Goal: Browse casually

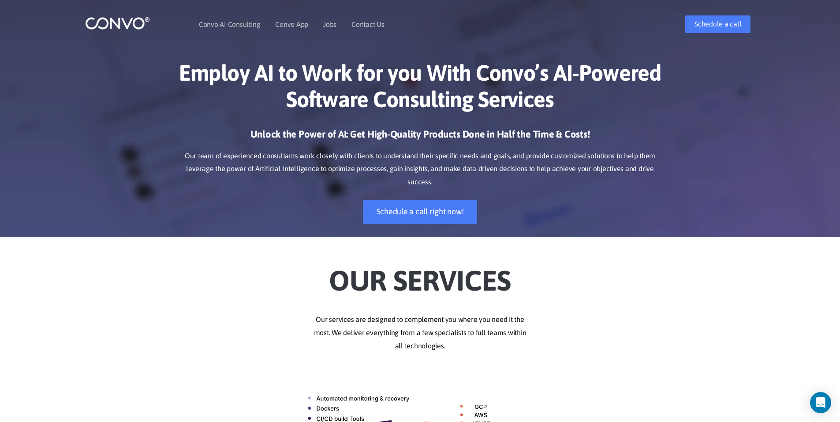
click at [108, 17] on img at bounding box center [117, 23] width 65 height 14
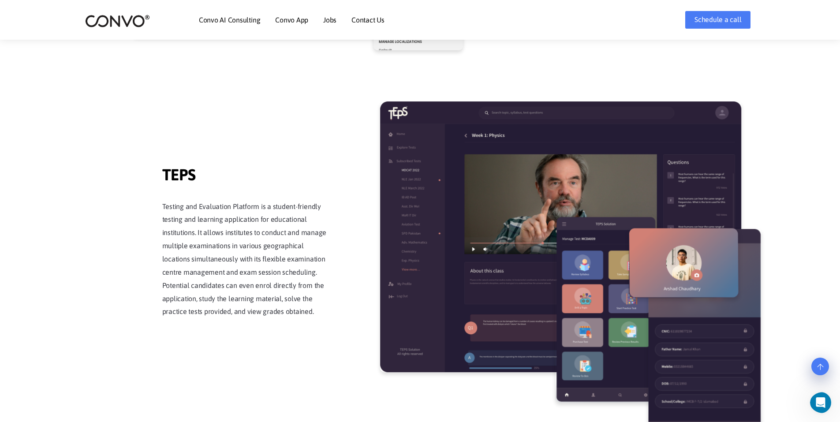
scroll to position [1675, 0]
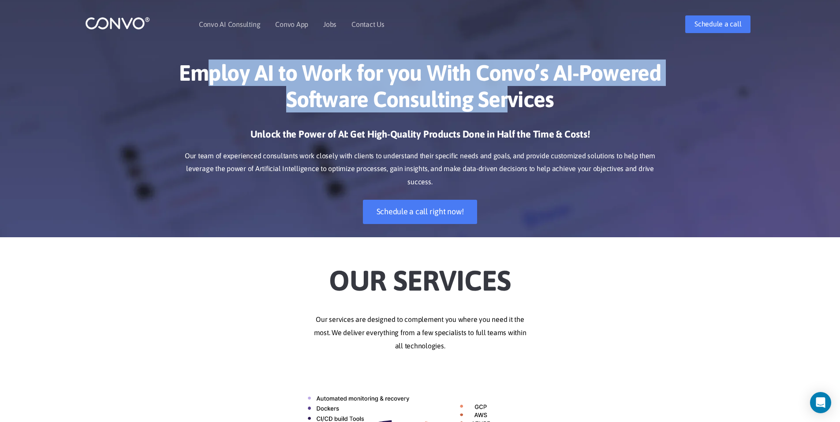
drag, startPoint x: 212, startPoint y: 70, endPoint x: 553, endPoint y: 102, distance: 342.7
click at [507, 101] on h1 "Employ AI to Work for you With Convo’s AI-Powered Software Consulting Services" at bounding box center [419, 90] width 489 height 60
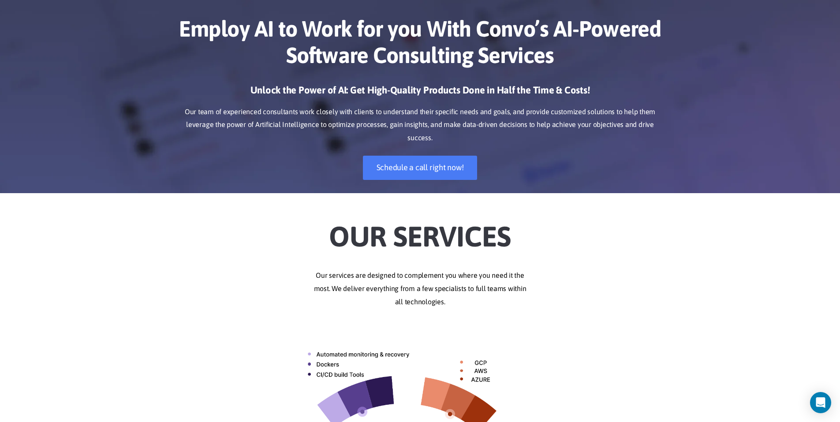
click at [596, 227] on h2 "Our Services" at bounding box center [419, 230] width 489 height 49
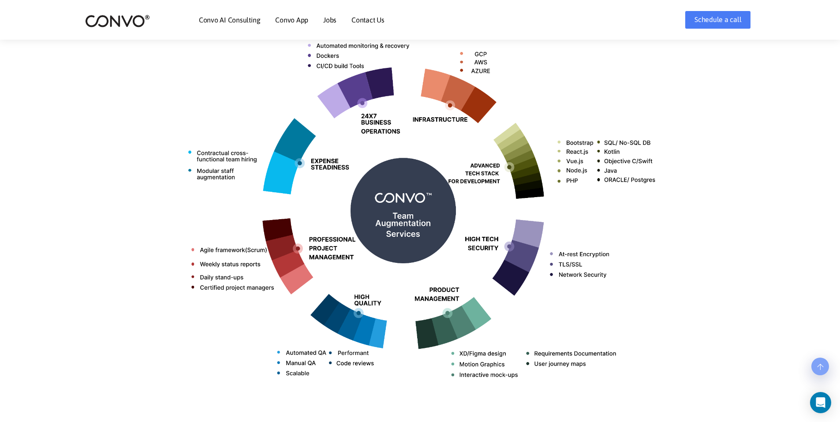
click at [596, 227] on img at bounding box center [419, 207] width 489 height 388
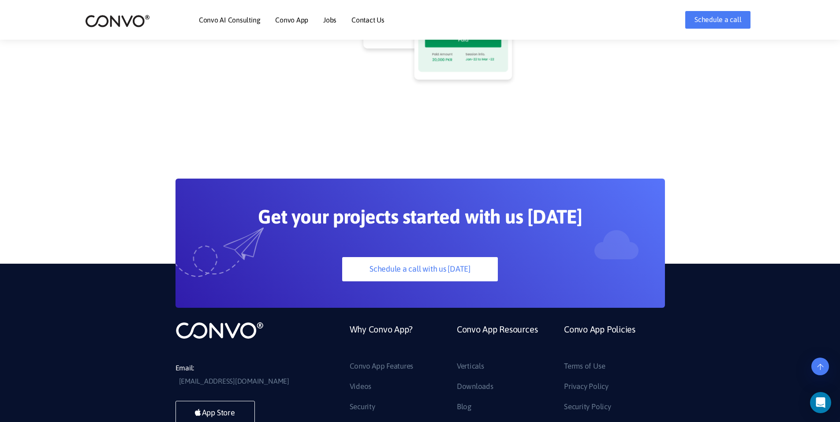
scroll to position [2380, 0]
